Goal: Transaction & Acquisition: Download file/media

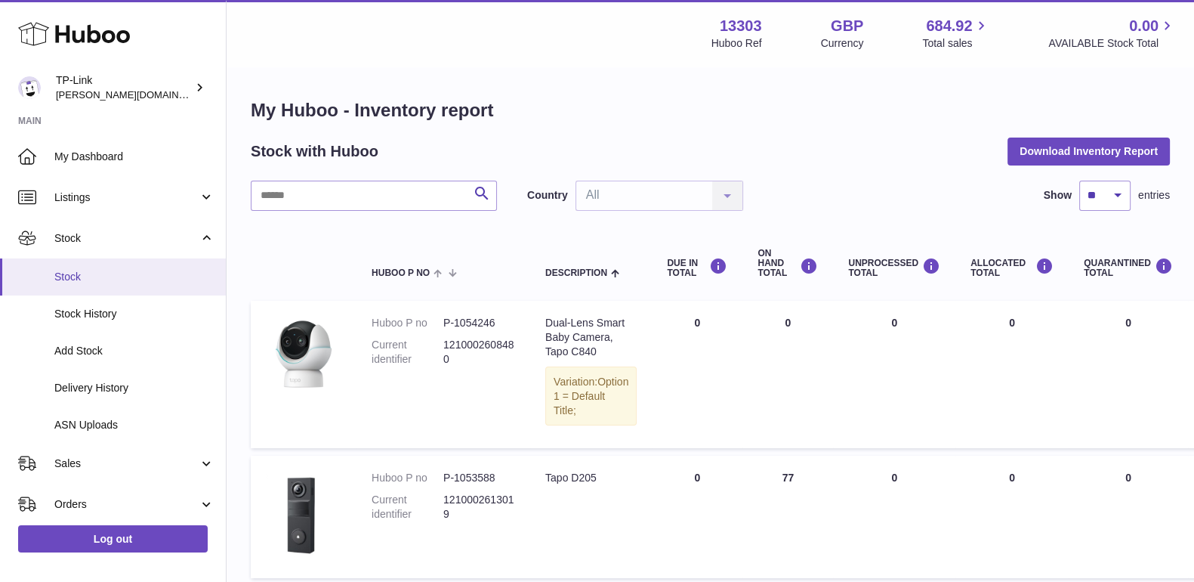
click at [152, 273] on span "Stock" at bounding box center [134, 277] width 160 height 14
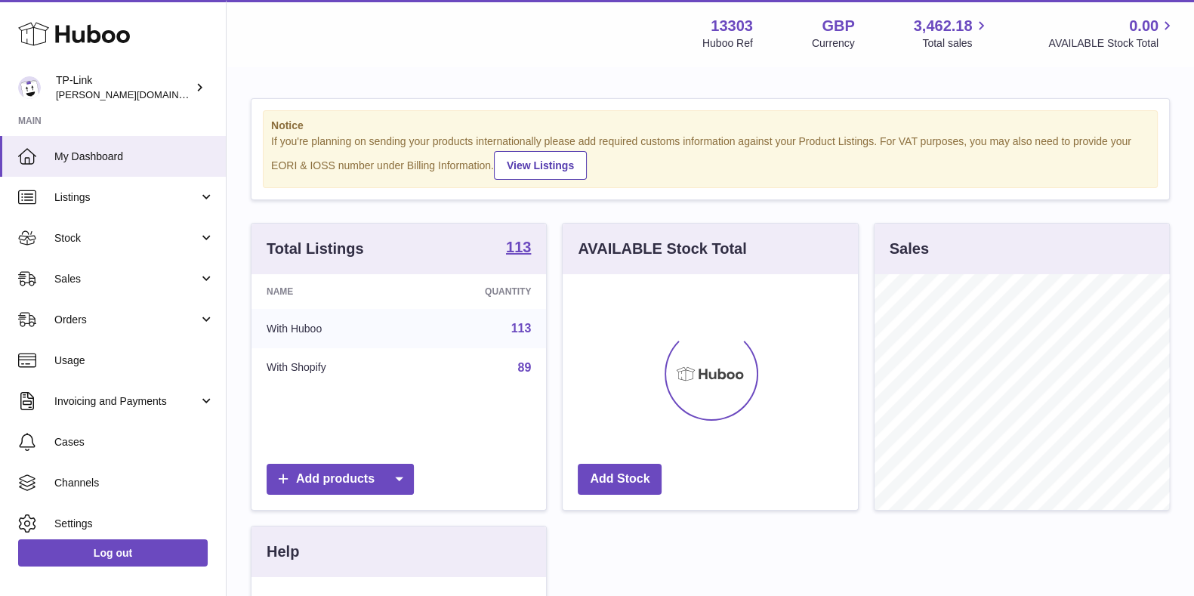
scroll to position [236, 294]
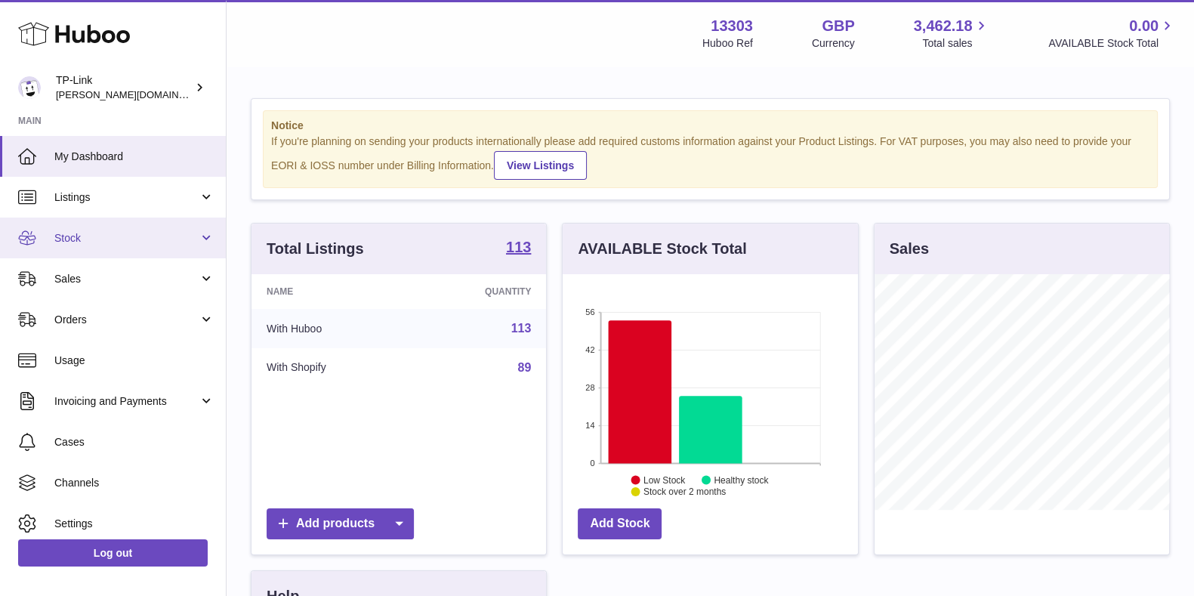
click at [125, 251] on link "Stock" at bounding box center [113, 238] width 226 height 41
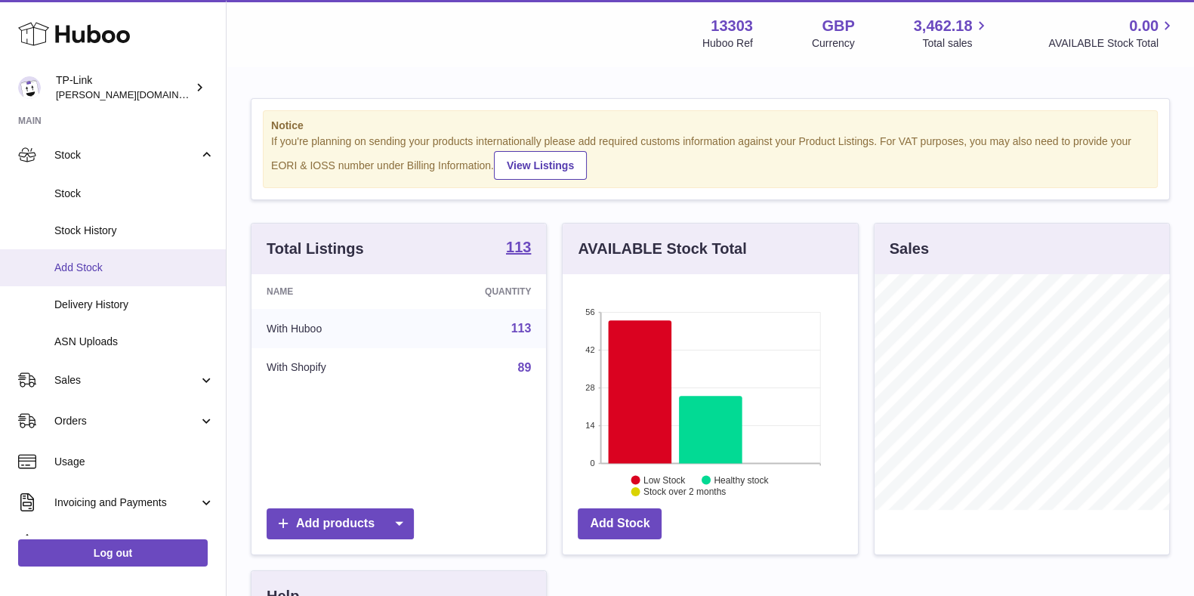
scroll to position [94, 0]
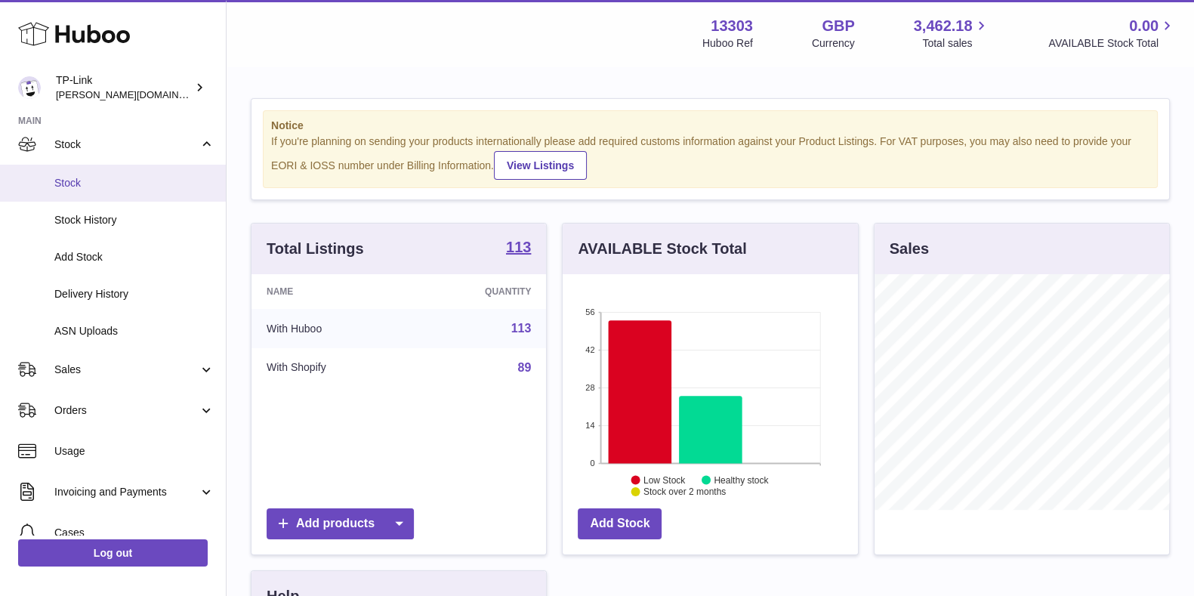
click at [100, 190] on link "Stock" at bounding box center [113, 183] width 226 height 37
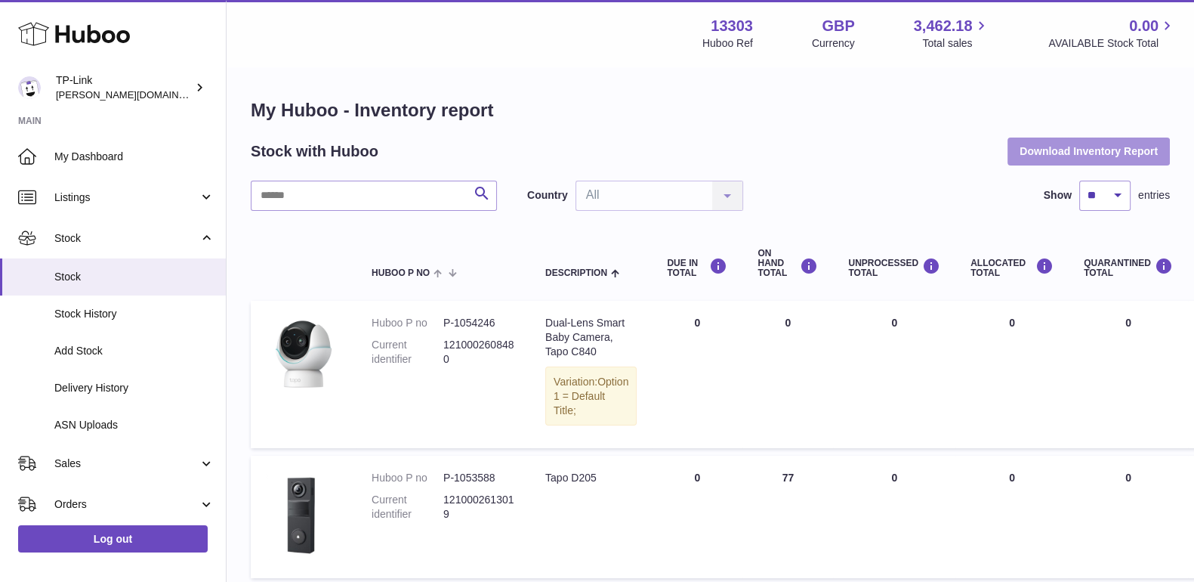
click at [1080, 144] on button "Download Inventory Report" at bounding box center [1088, 150] width 162 height 27
